Goal: Task Accomplishment & Management: Use online tool/utility

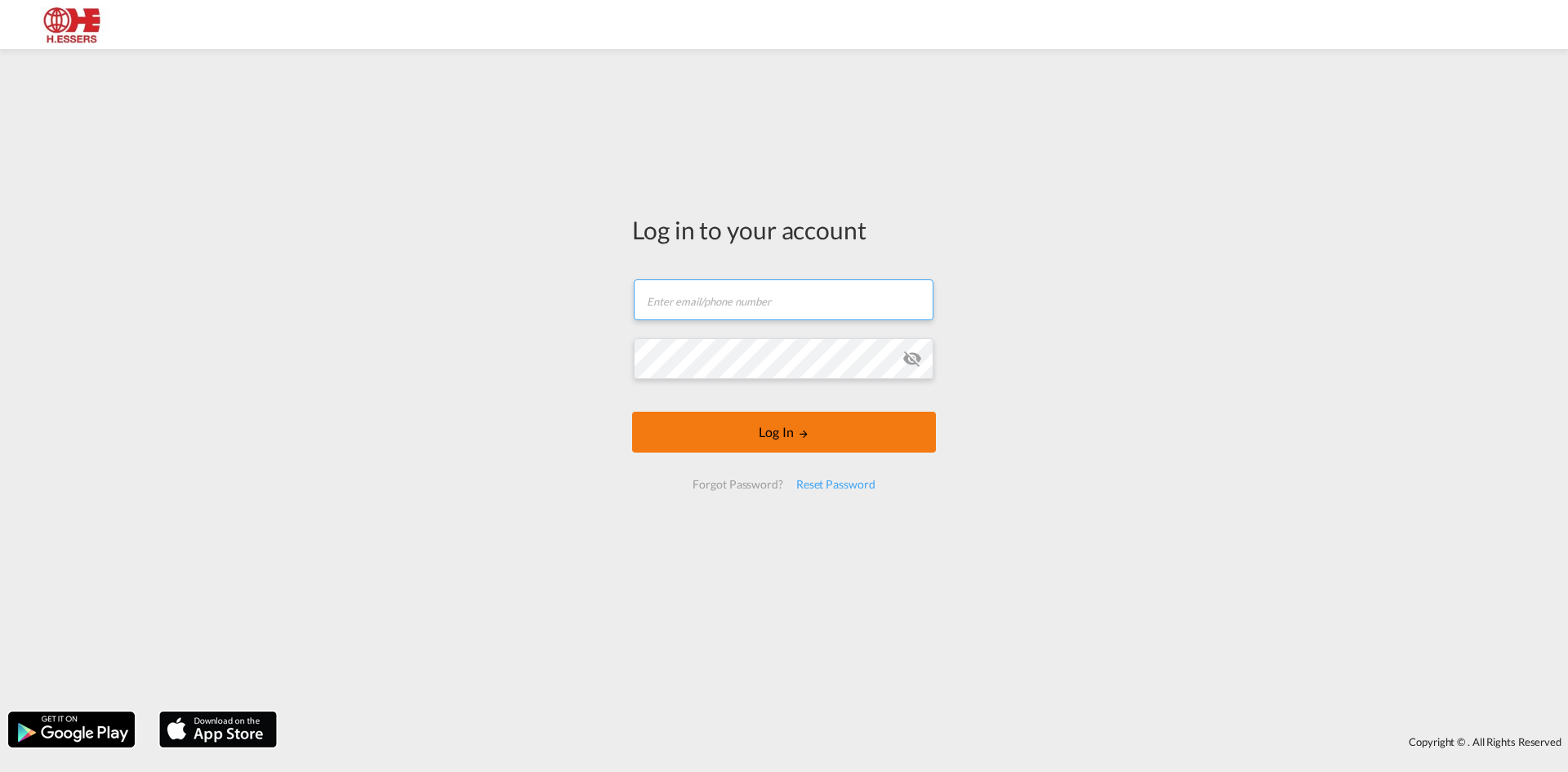
type input "[EMAIL_ADDRESS][DOMAIN_NAME]"
click at [749, 434] on button "Log In" at bounding box center [784, 432] width 304 height 41
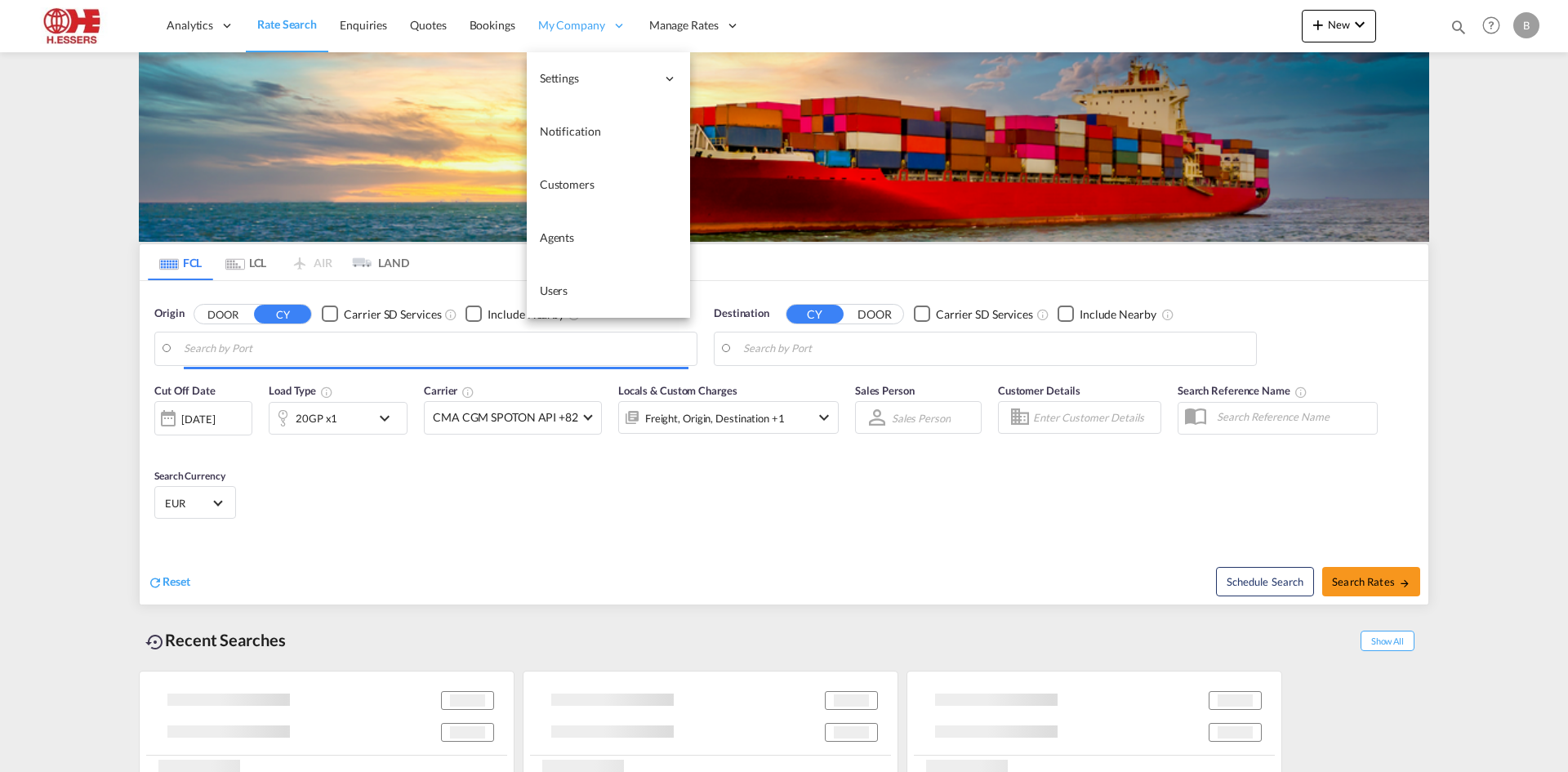
type input "[GEOGRAPHIC_DATA], BEANR"
type input "[GEOGRAPHIC_DATA], JPTYO"
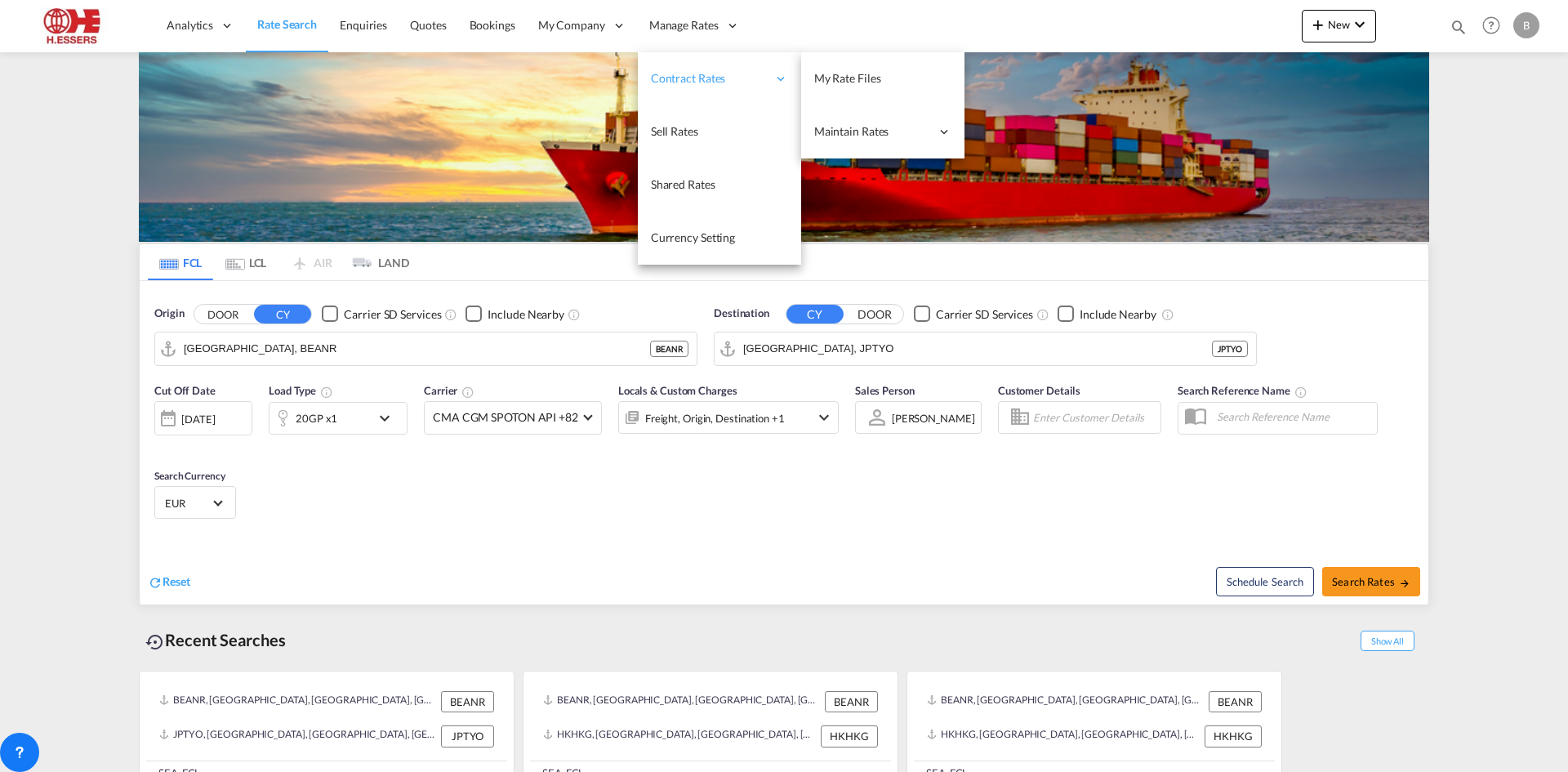
click at [692, 81] on span "Contract Rates" at bounding box center [709, 78] width 116 height 16
click at [822, 78] on span "My Rate Files" at bounding box center [848, 78] width 67 height 14
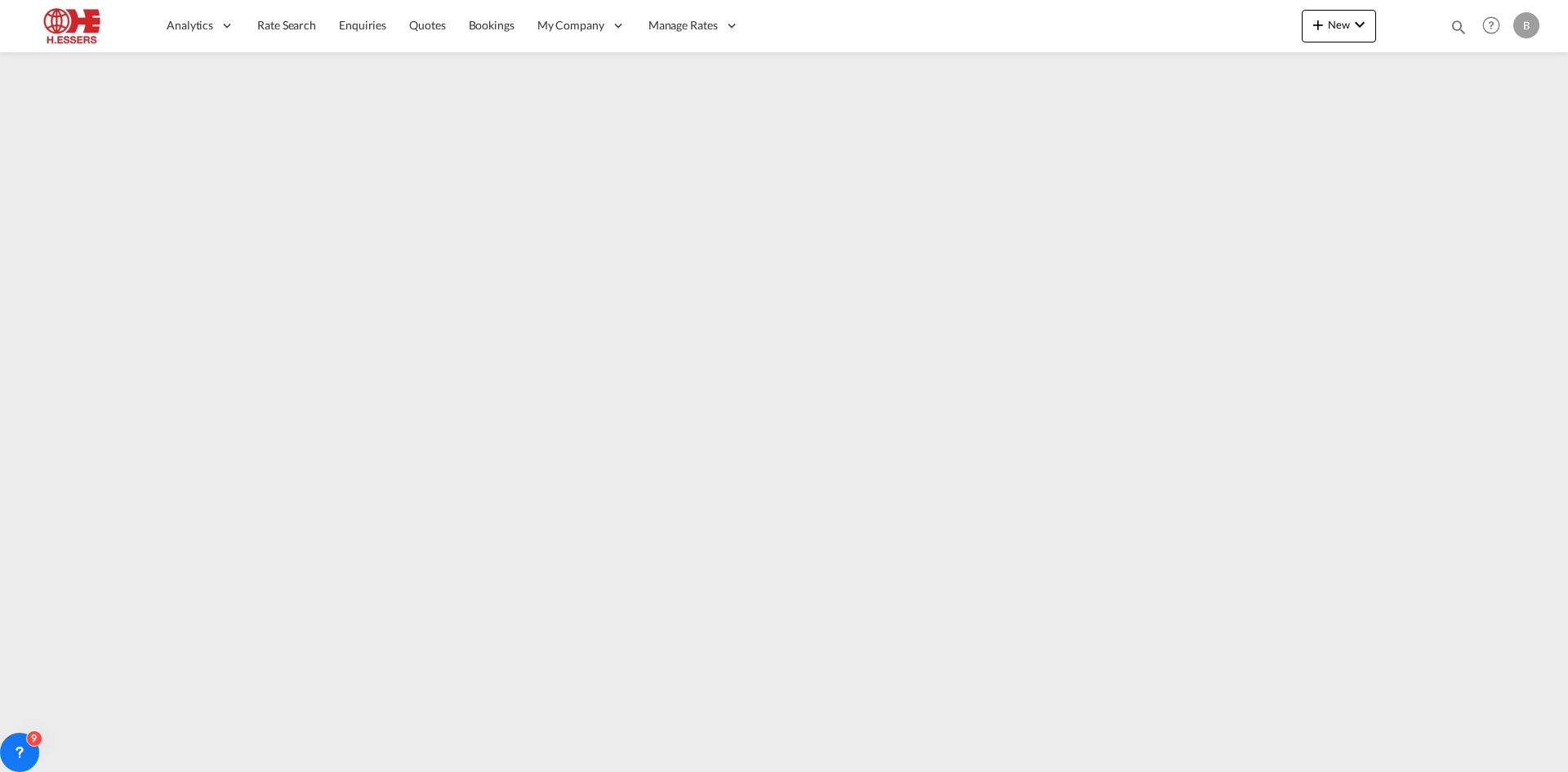
click at [807, 231] on iframe at bounding box center [784, 403] width 1568 height 702
